Goal: Communication & Community: Ask a question

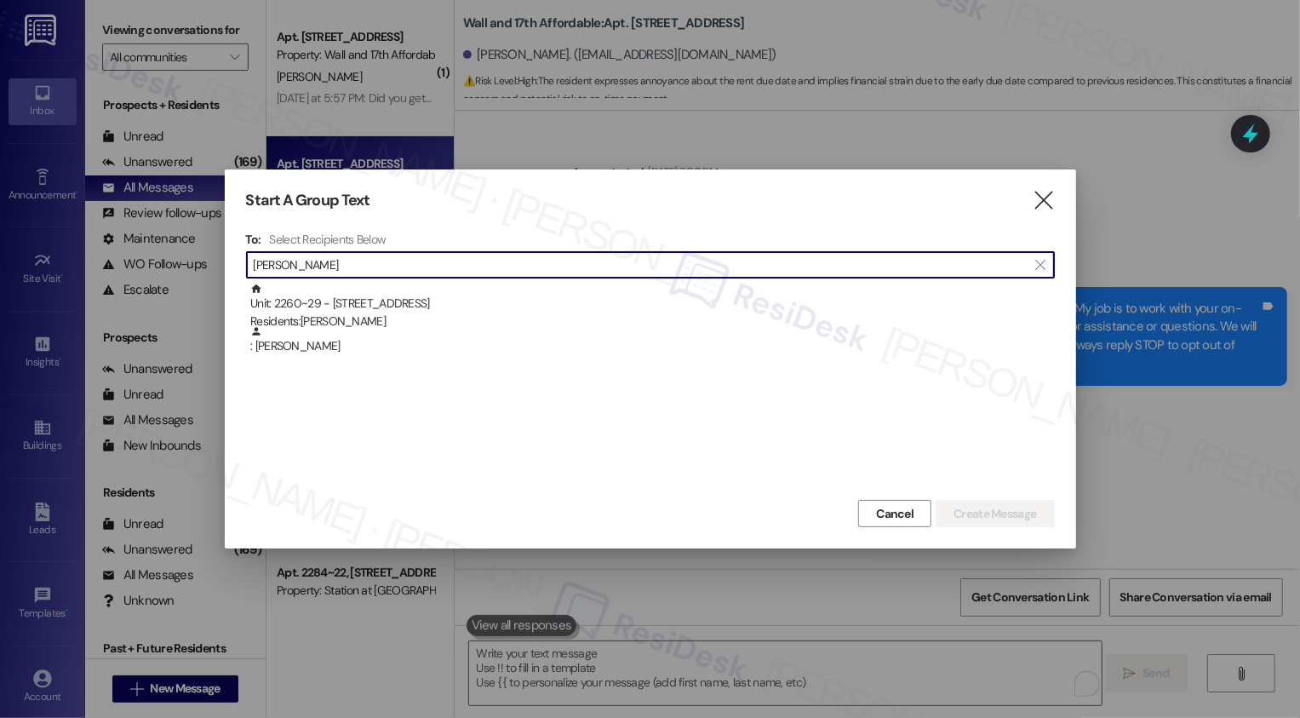
scroll to position [3145, 0]
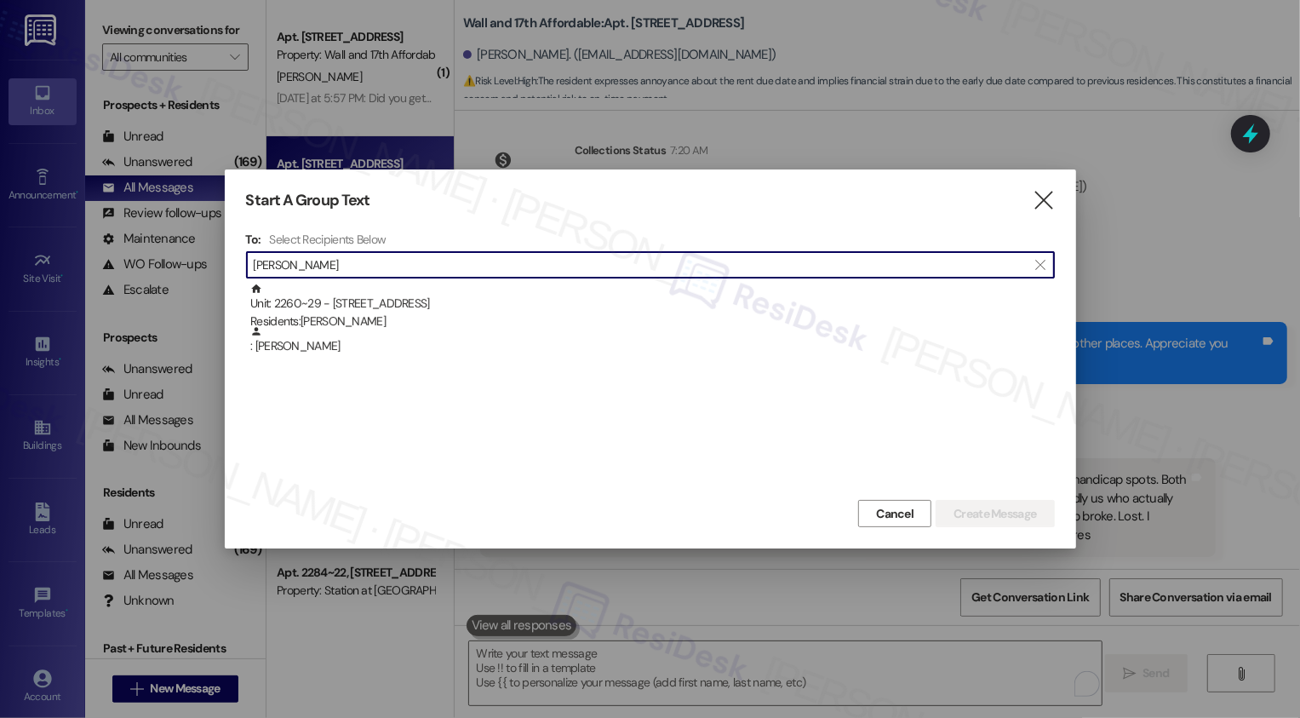
type input "[PERSON_NAME]"
click at [220, 69] on div at bounding box center [650, 359] width 1300 height 718
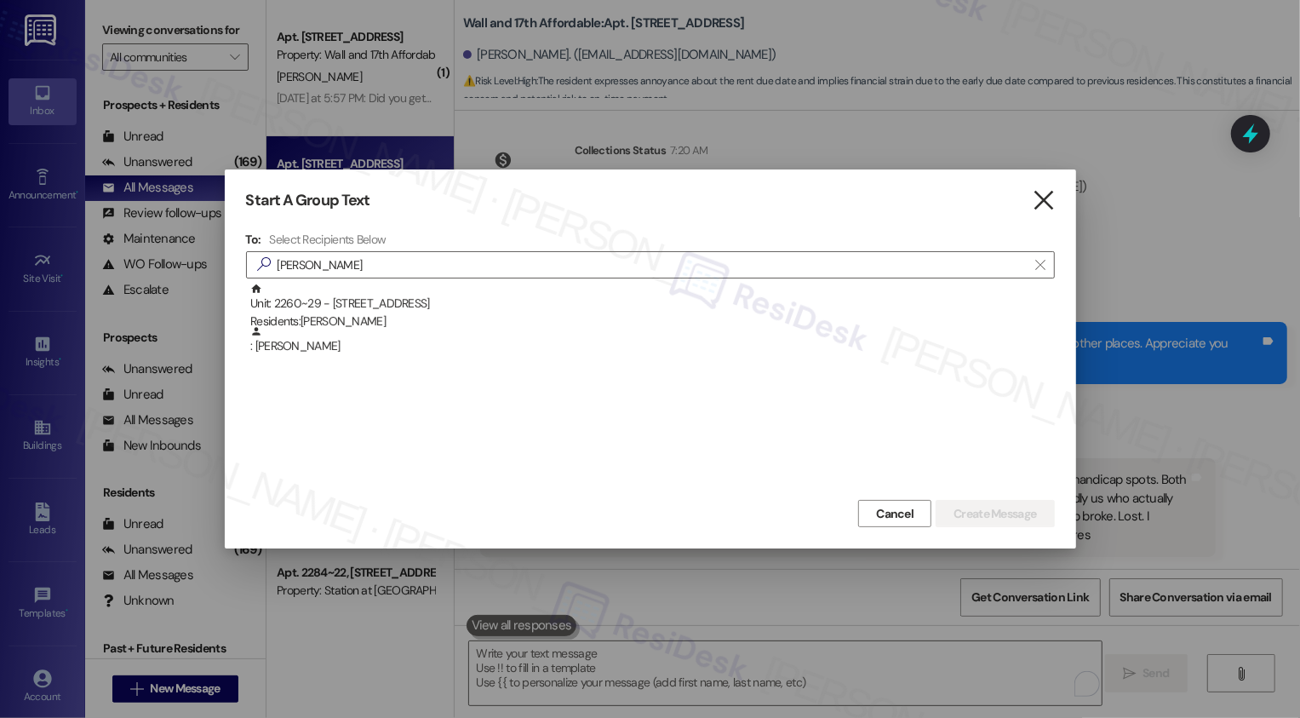
click at [1043, 195] on icon "" at bounding box center [1043, 201] width 23 height 18
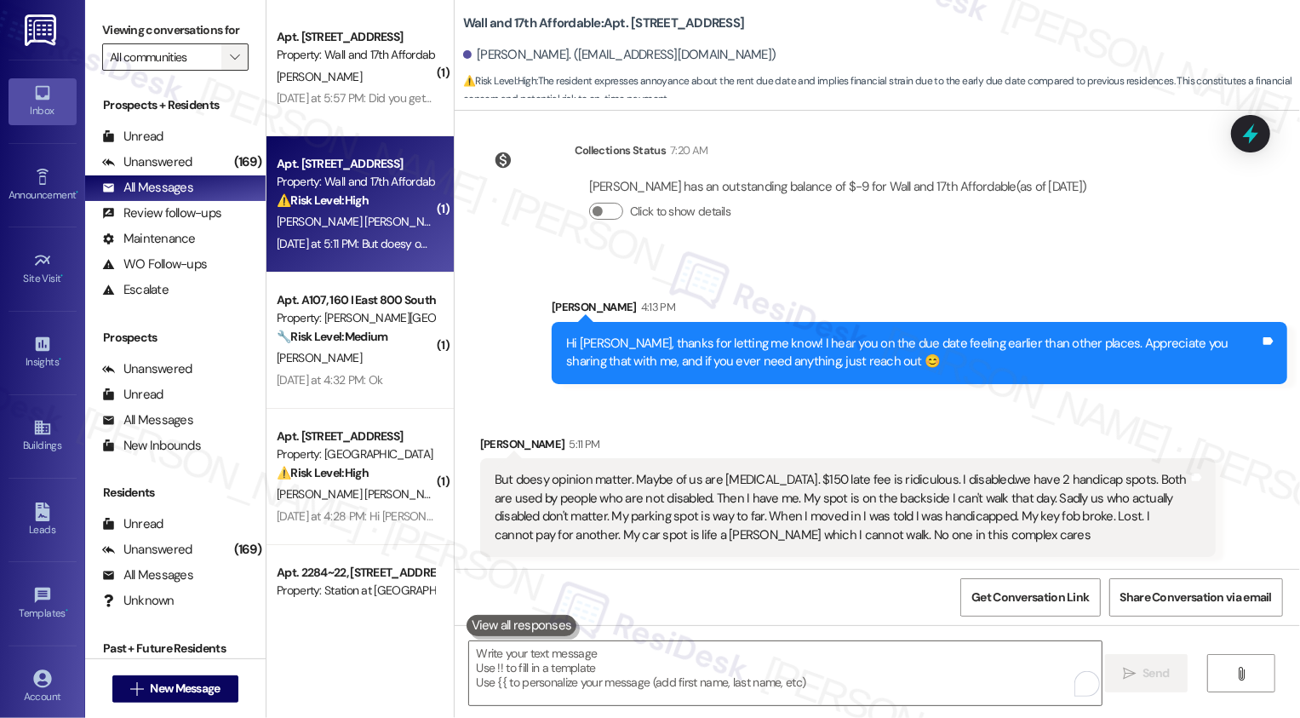
click at [227, 71] on span "" at bounding box center [235, 56] width 16 height 27
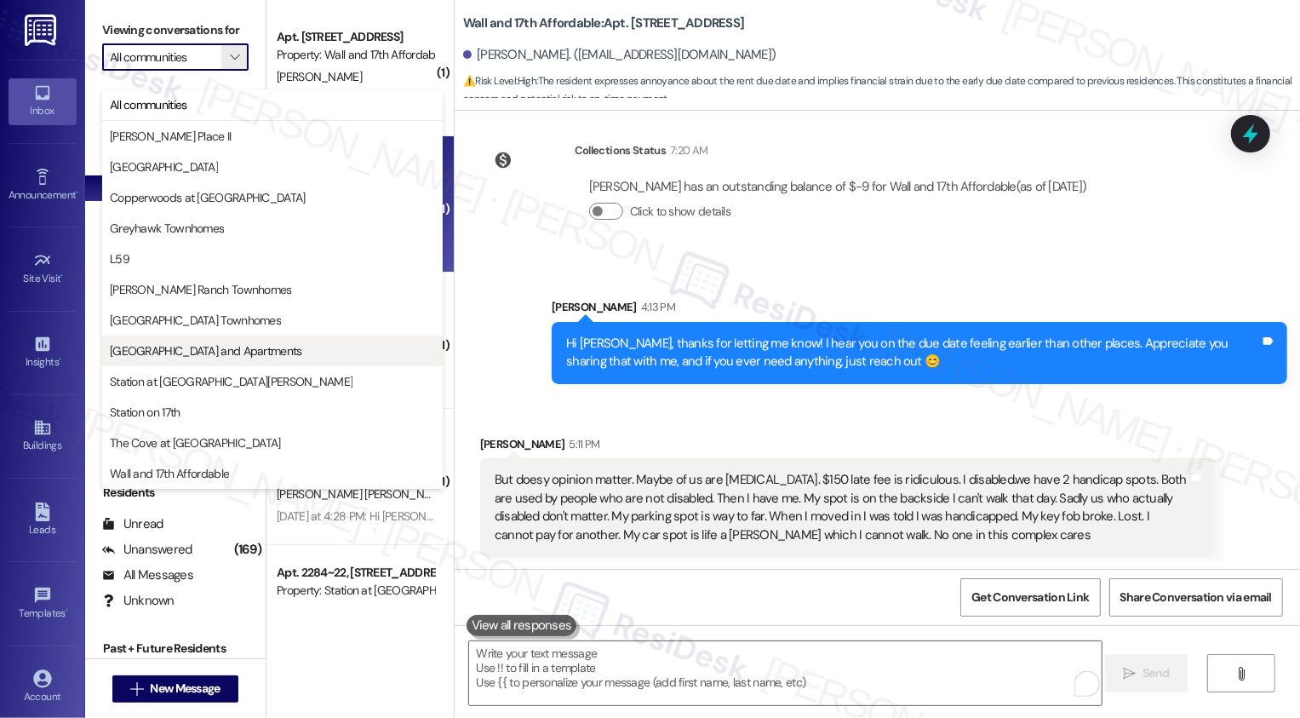
click at [166, 358] on span "[GEOGRAPHIC_DATA] and Apartments" at bounding box center [206, 350] width 192 height 17
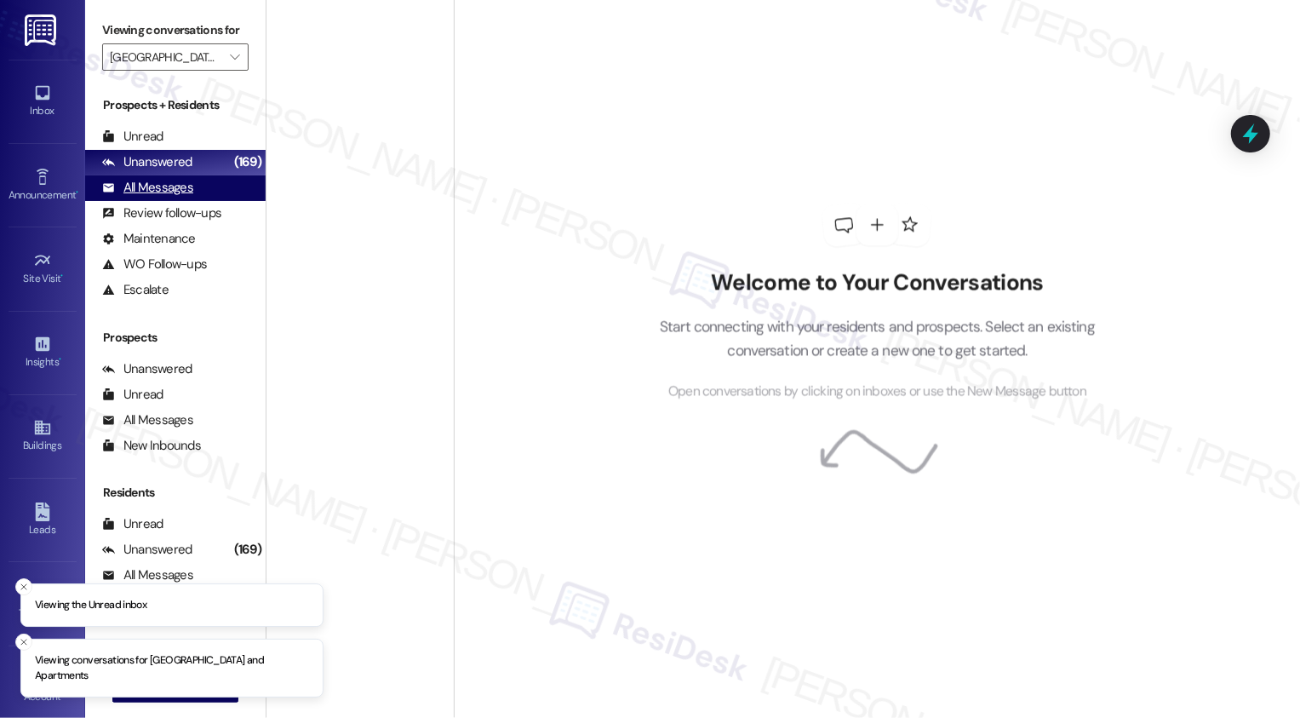
type input "[GEOGRAPHIC_DATA] and Apartments"
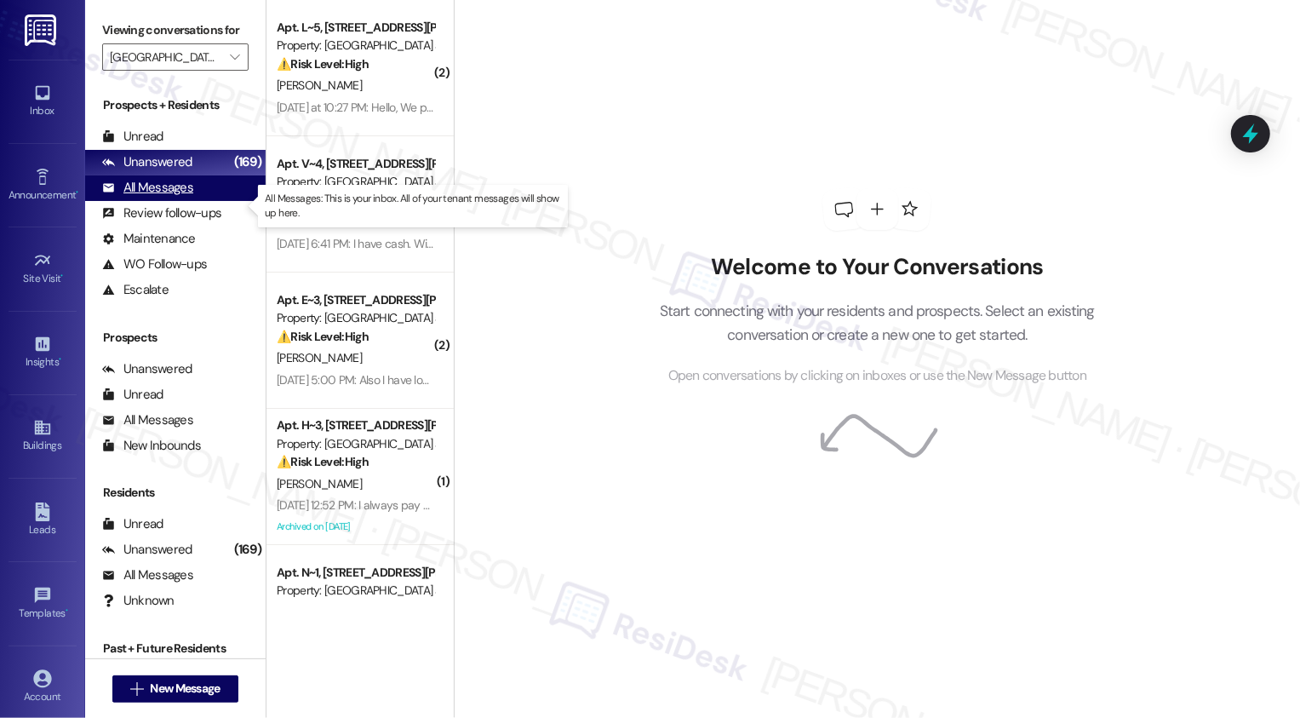
click at [189, 197] on div "All Messages" at bounding box center [147, 188] width 91 height 18
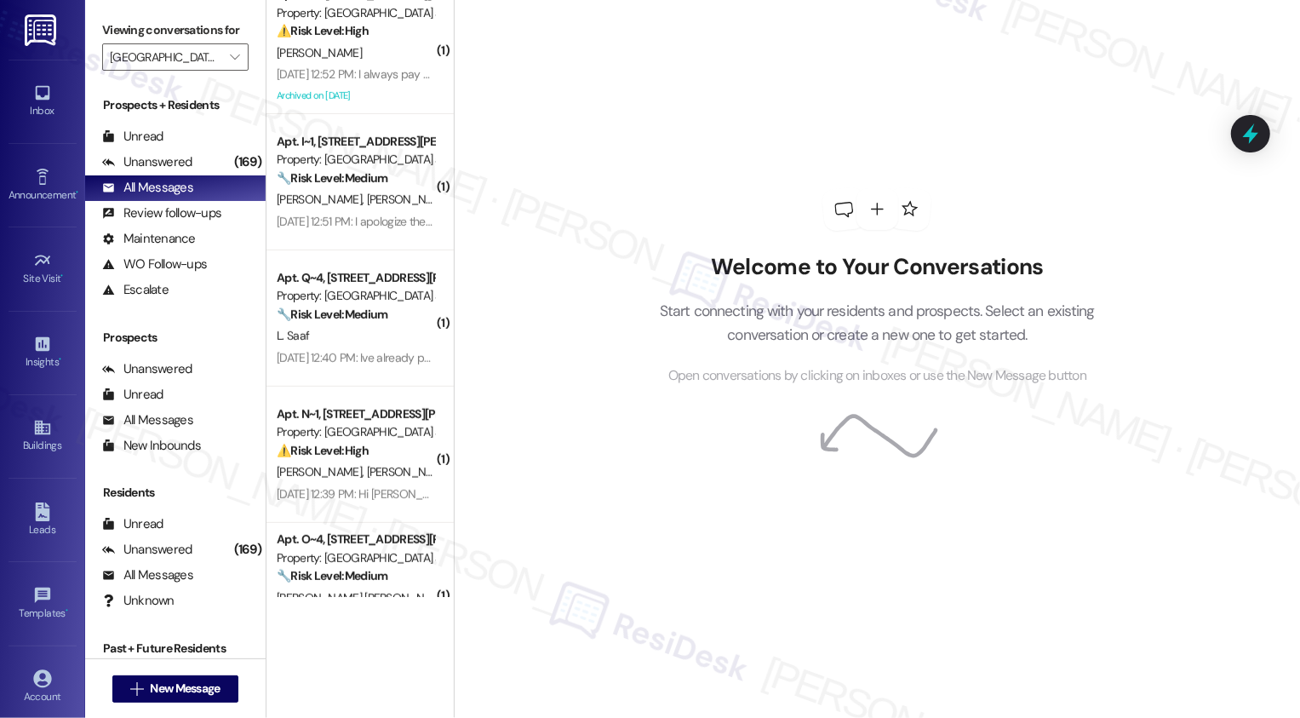
scroll to position [627, 0]
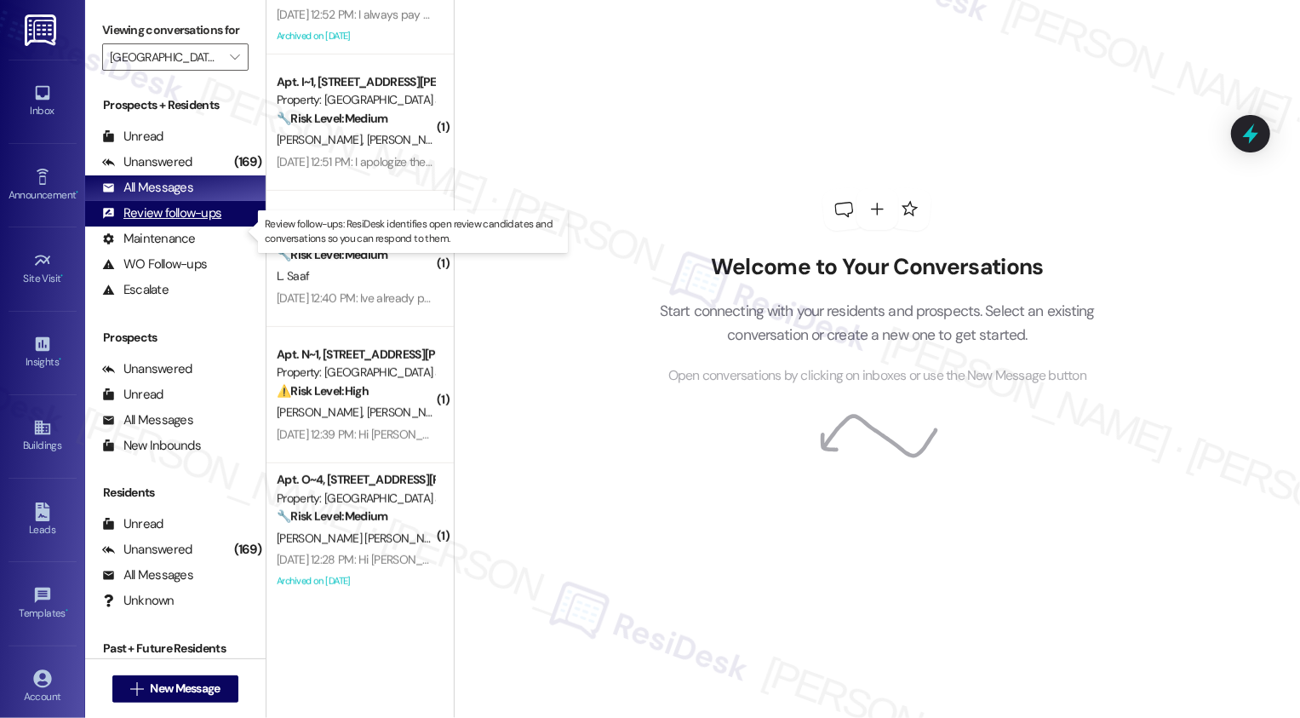
click at [168, 222] on div "Review follow-ups" at bounding box center [161, 213] width 119 height 18
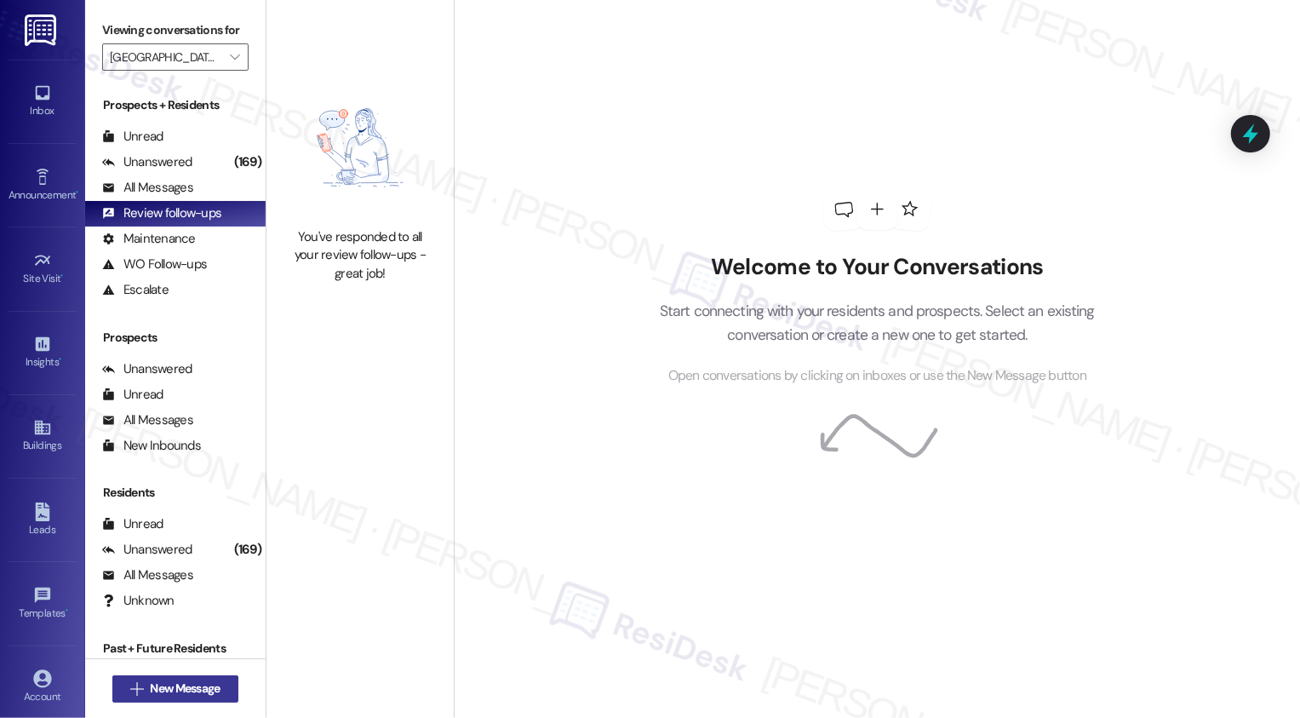
click at [155, 681] on span "New Message" at bounding box center [185, 689] width 70 height 18
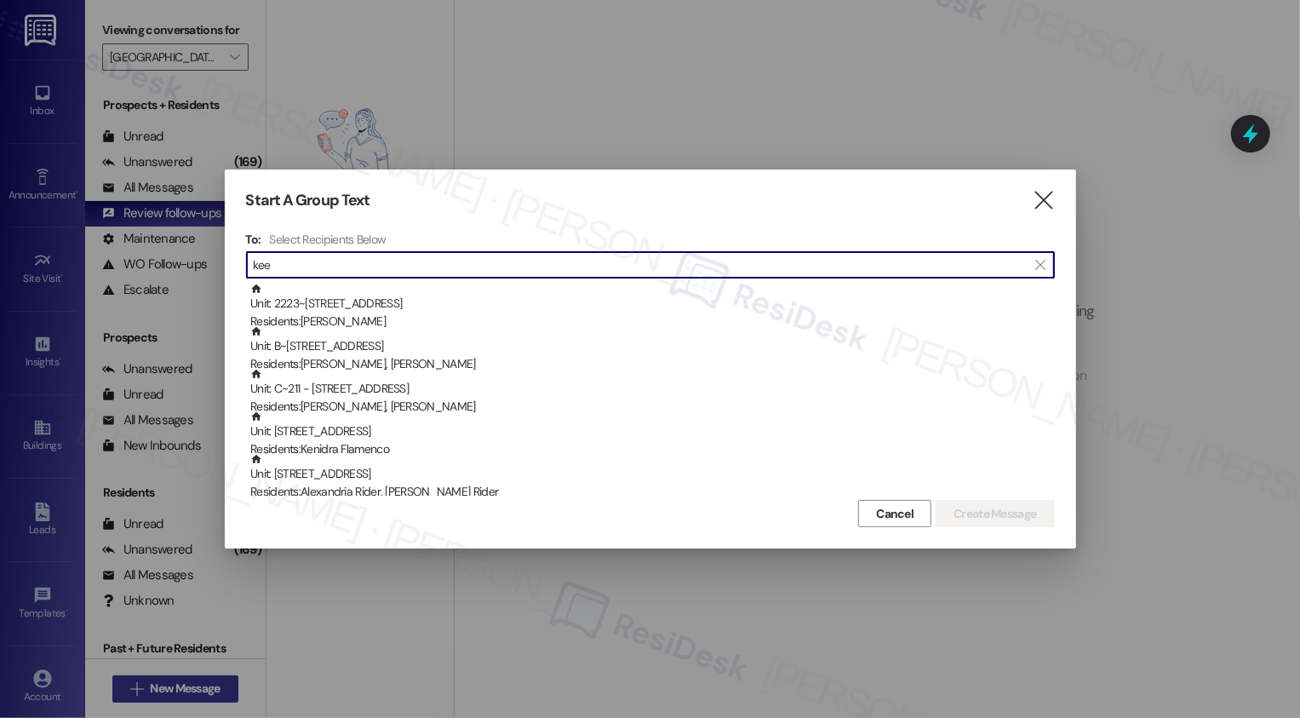
type input "keen"
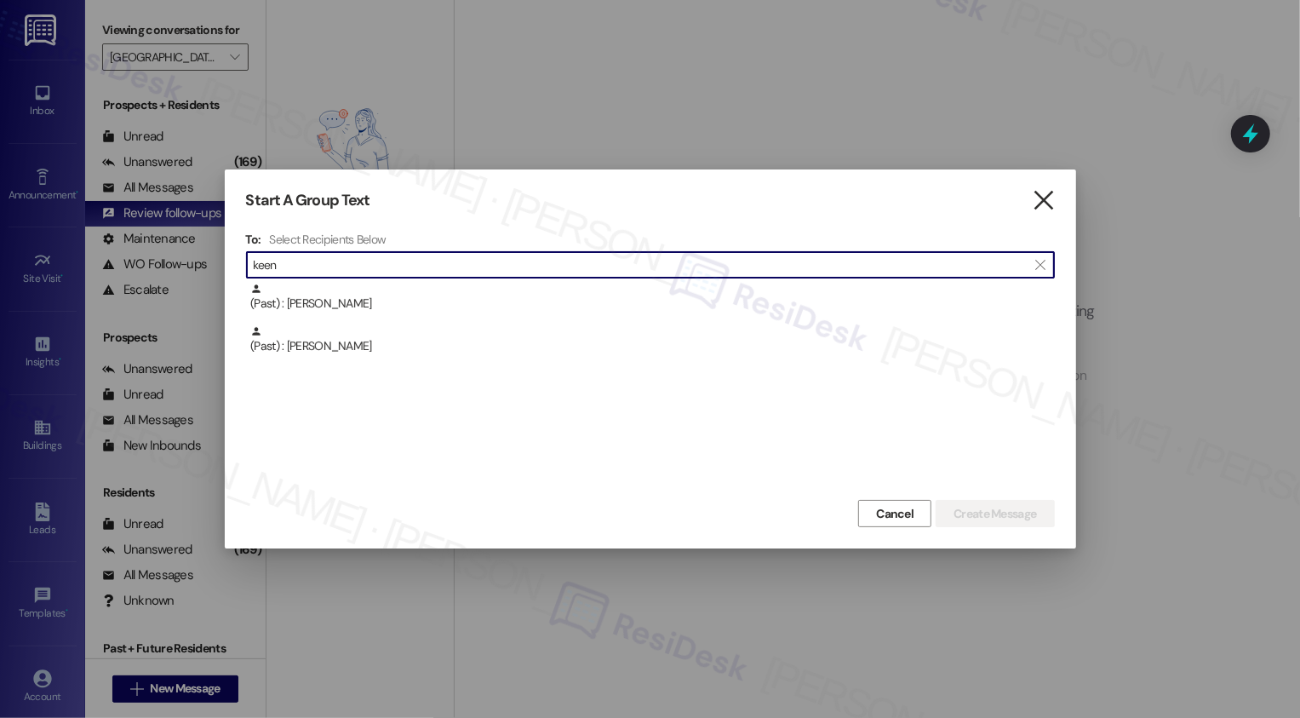
click at [1048, 204] on icon "" at bounding box center [1043, 201] width 23 height 18
